Goal: Information Seeking & Learning: Check status

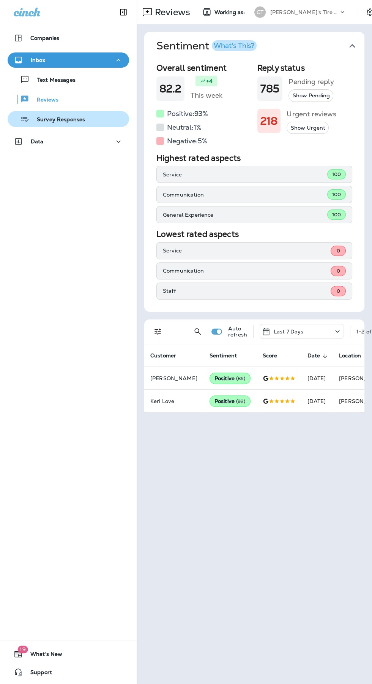
click at [80, 120] on p "Survey Responses" at bounding box center [57, 119] width 56 height 7
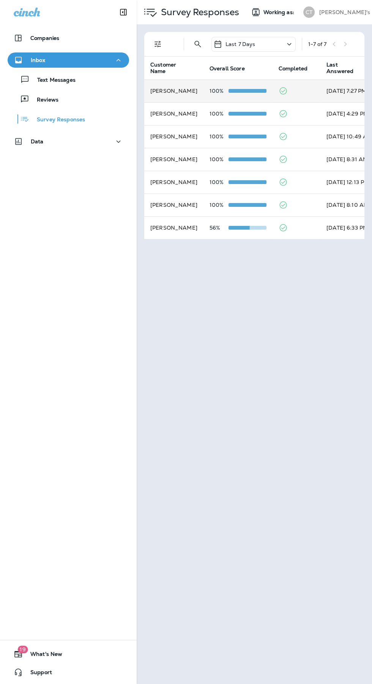
click at [210, 94] on td "100%" at bounding box center [238, 90] width 69 height 23
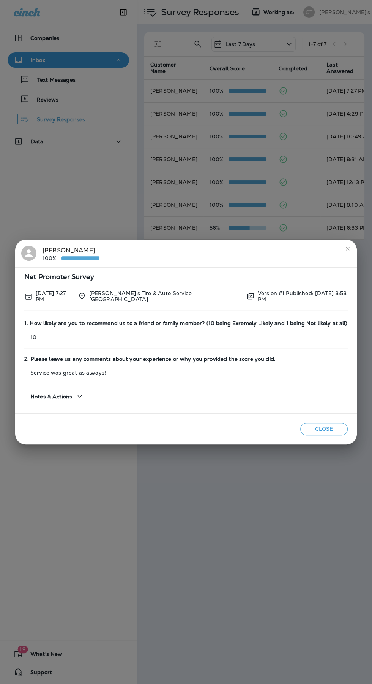
click at [348, 251] on icon "close" at bounding box center [348, 248] width 6 height 6
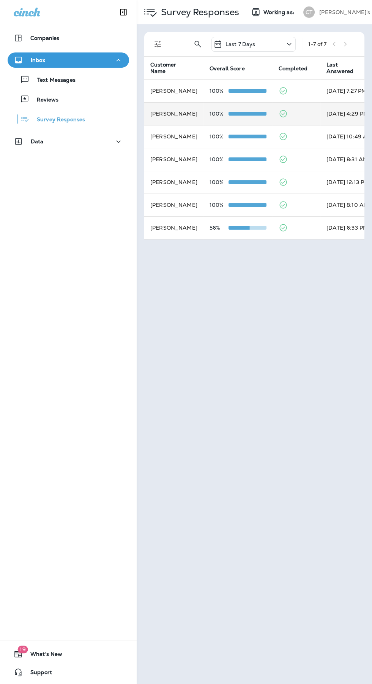
click at [215, 114] on p "100%" at bounding box center [219, 114] width 19 height 6
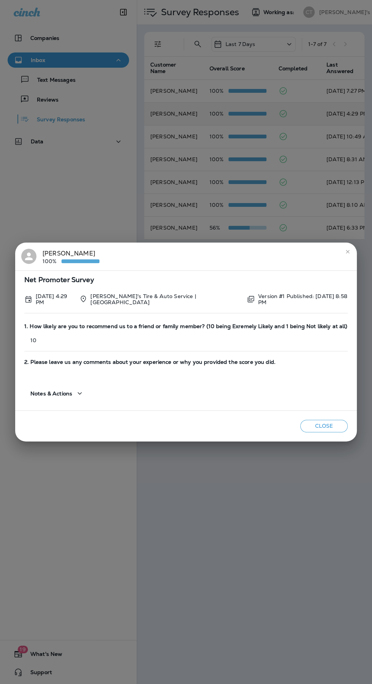
click at [345, 250] on icon "close" at bounding box center [348, 251] width 6 height 6
